Goal: Use online tool/utility: Utilize a website feature to perform a specific function

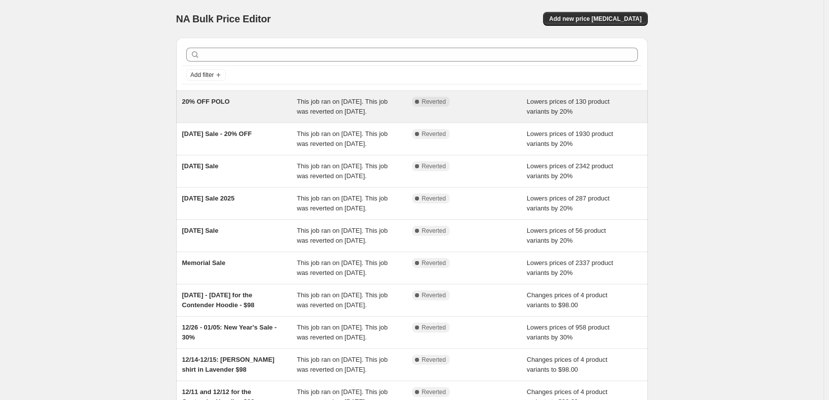
click at [213, 99] on span "20% OFF POLO" at bounding box center [206, 101] width 48 height 7
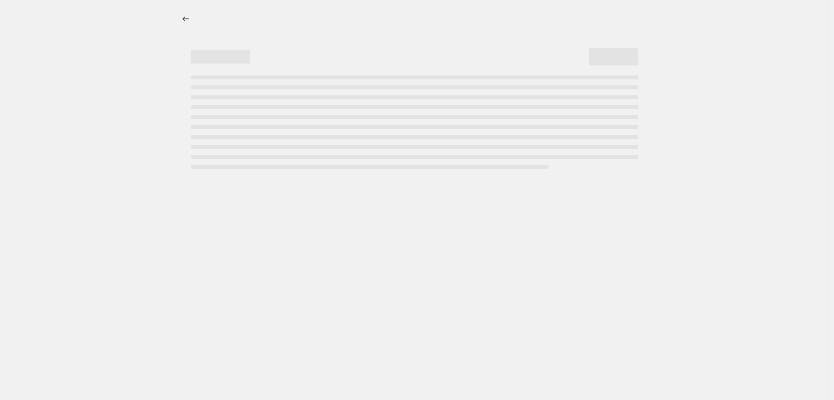
select select "percentage"
select select "collection"
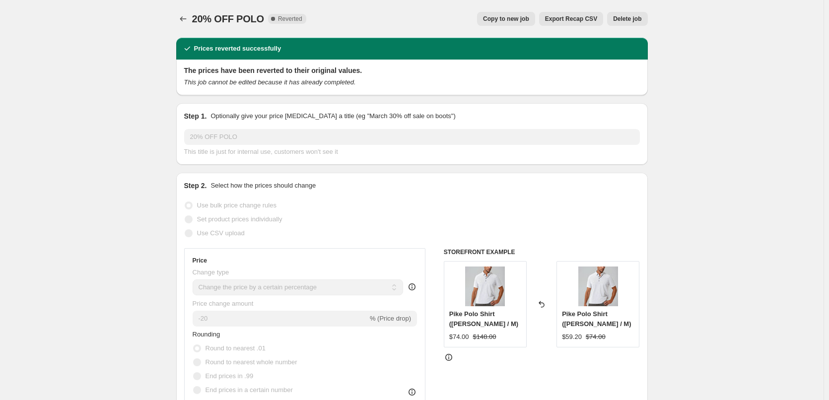
click at [524, 16] on span "Copy to new job" at bounding box center [506, 19] width 46 height 8
select select "percentage"
select select "collection"
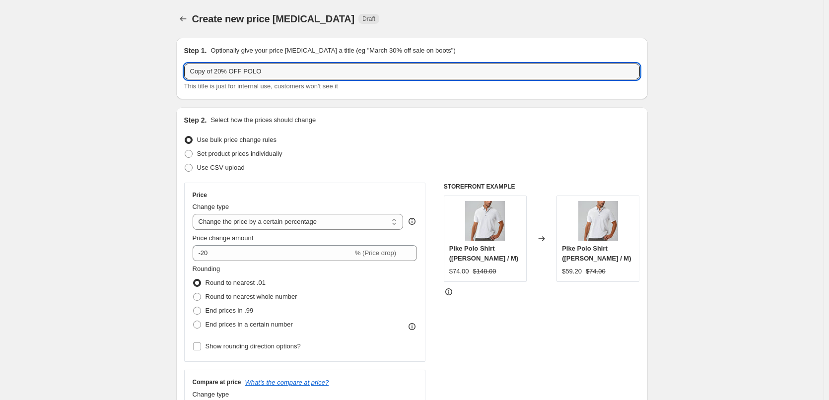
drag, startPoint x: 216, startPoint y: 72, endPoint x: 154, endPoint y: 79, distance: 63.0
drag, startPoint x: 218, startPoint y: 69, endPoint x: 261, endPoint y: 75, distance: 43.6
click at [260, 75] on input "20% OFF POLO" at bounding box center [412, 72] width 456 height 16
type input "20% OFF HALF ZIPS"
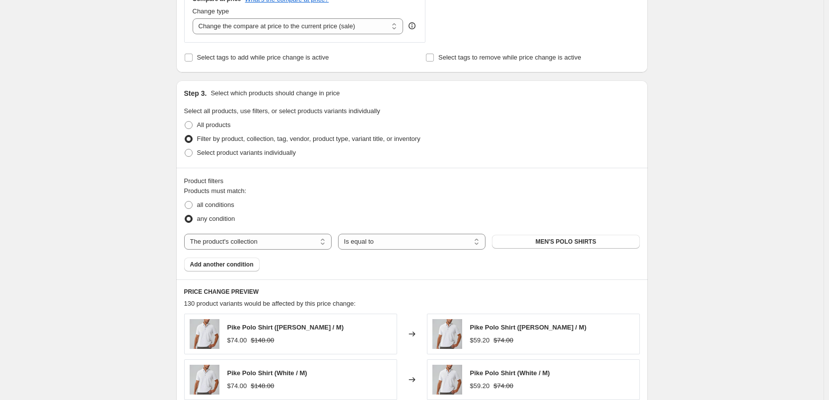
scroll to position [447, 0]
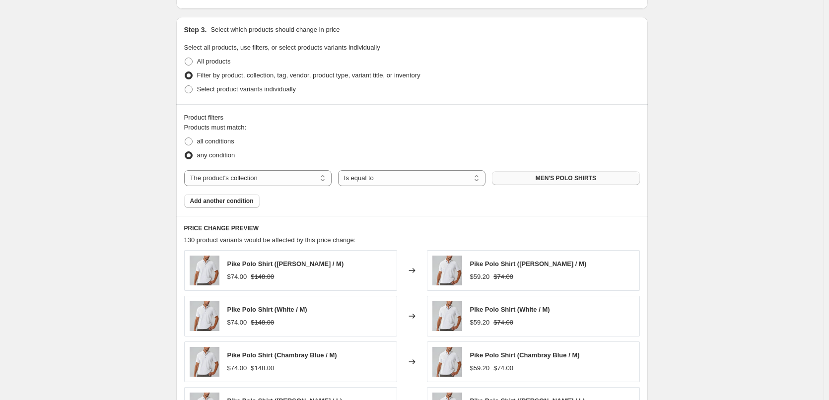
click at [594, 177] on span "MEN'S POLO SHIRTS" at bounding box center [566, 178] width 61 height 8
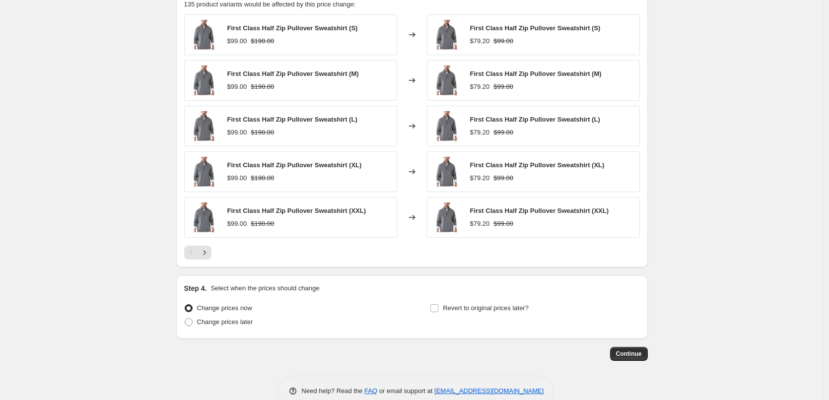
scroll to position [704, 0]
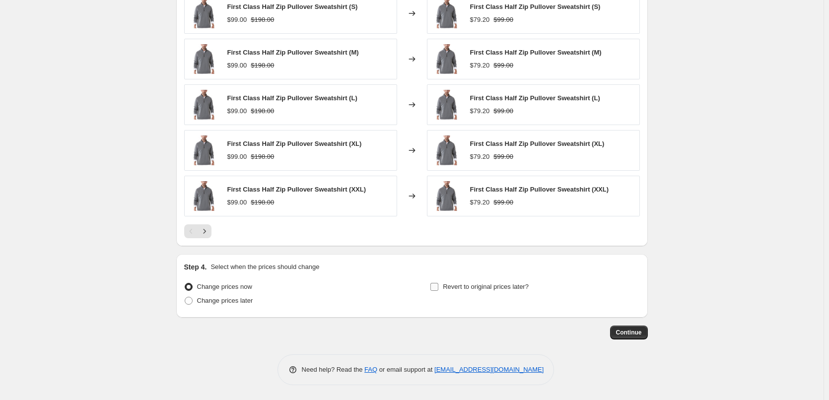
click at [438, 289] on input "Revert to original prices later?" at bounding box center [434, 287] width 8 height 8
checkbox input "true"
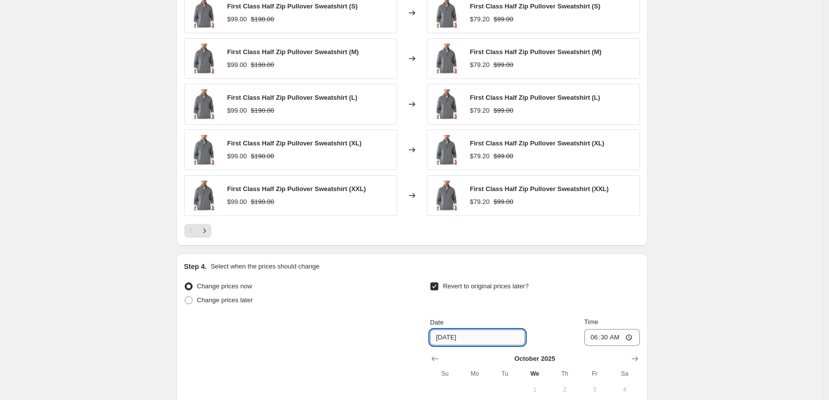
click at [473, 340] on input "[DATE]" at bounding box center [477, 338] width 95 height 16
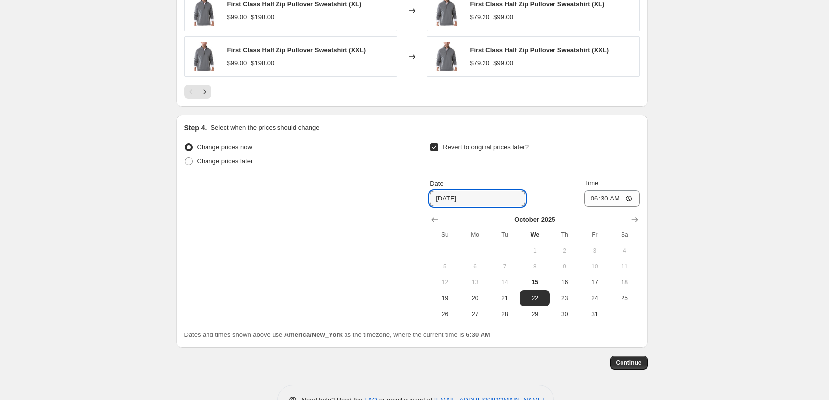
scroll to position [874, 0]
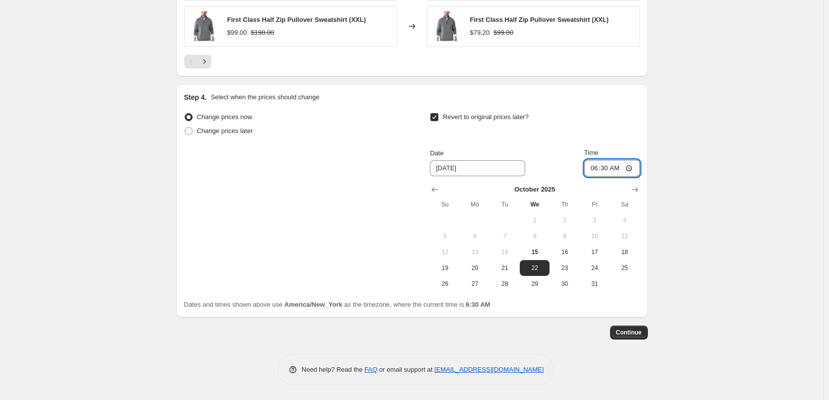
click at [634, 168] on input "06:30" at bounding box center [612, 168] width 56 height 17
type input "23:59"
click at [636, 331] on span "Continue" at bounding box center [629, 333] width 26 height 8
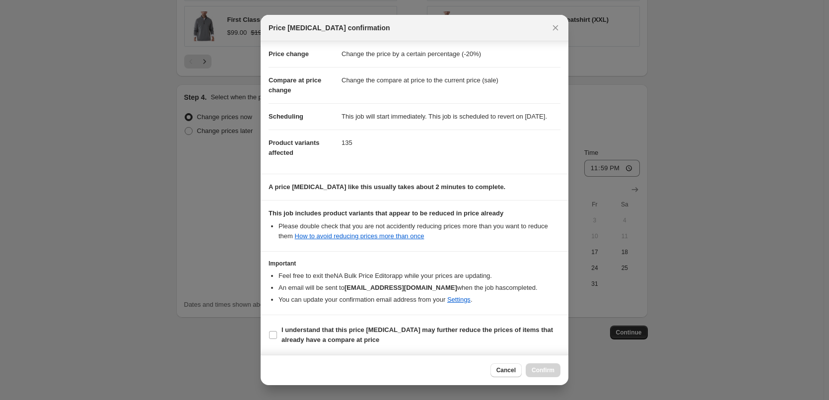
scroll to position [28, 0]
click at [277, 337] on span ":r3t:" at bounding box center [273, 335] width 9 height 9
click at [277, 337] on input "I understand that this price [MEDICAL_DATA] may further reduce the prices of it…" at bounding box center [273, 335] width 8 height 8
checkbox input "true"
click at [543, 372] on span "Confirm" at bounding box center [543, 370] width 23 height 8
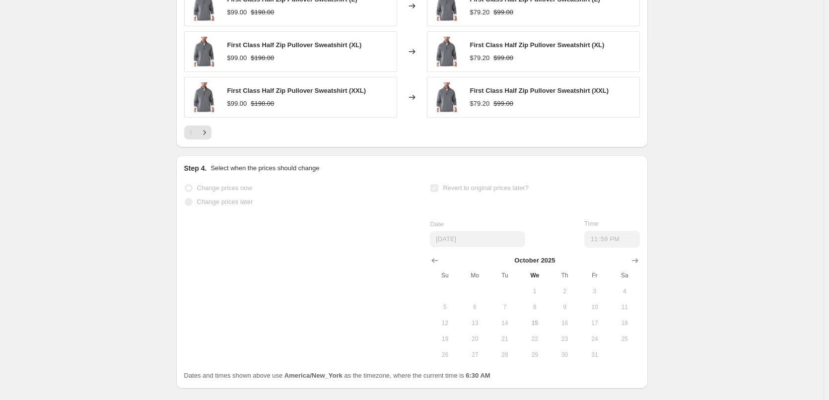
scroll to position [900, 0]
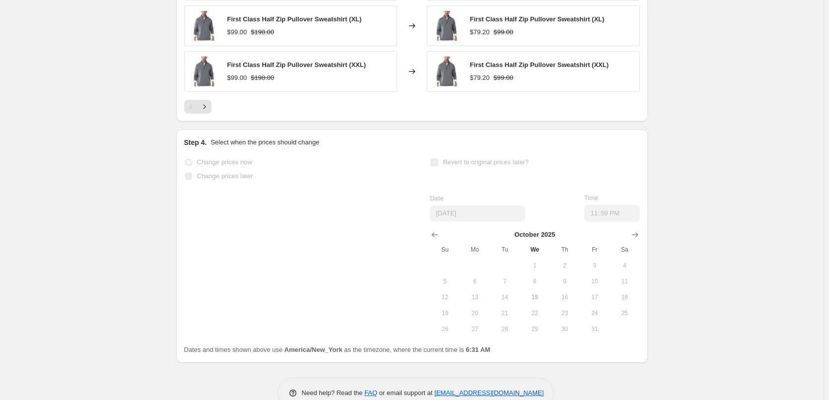
select select "percentage"
select select "collection"
